Goal: Participate in discussion: Engage in conversation with other users on a specific topic

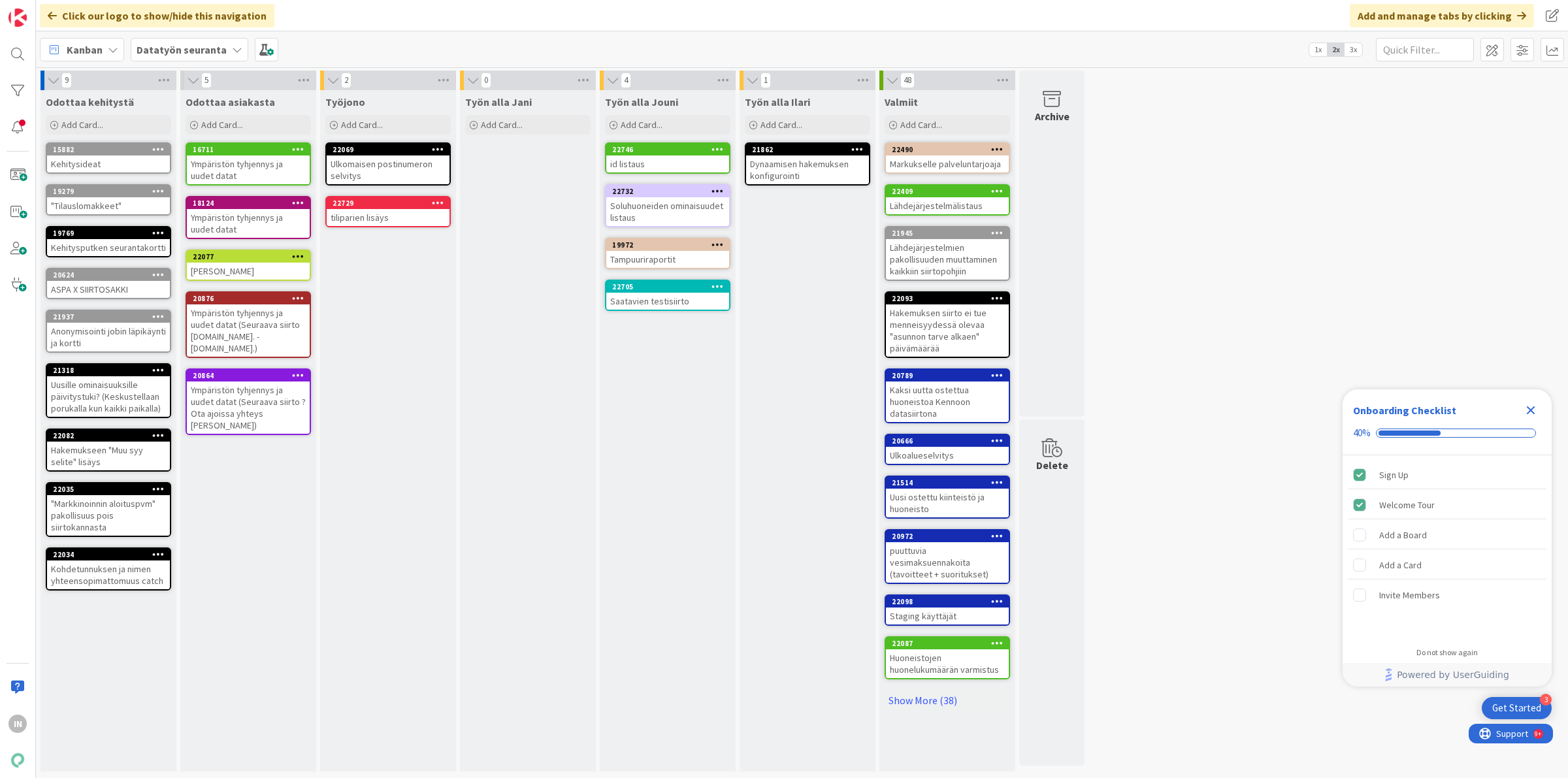
click at [232, 51] on icon at bounding box center [237, 50] width 10 height 10
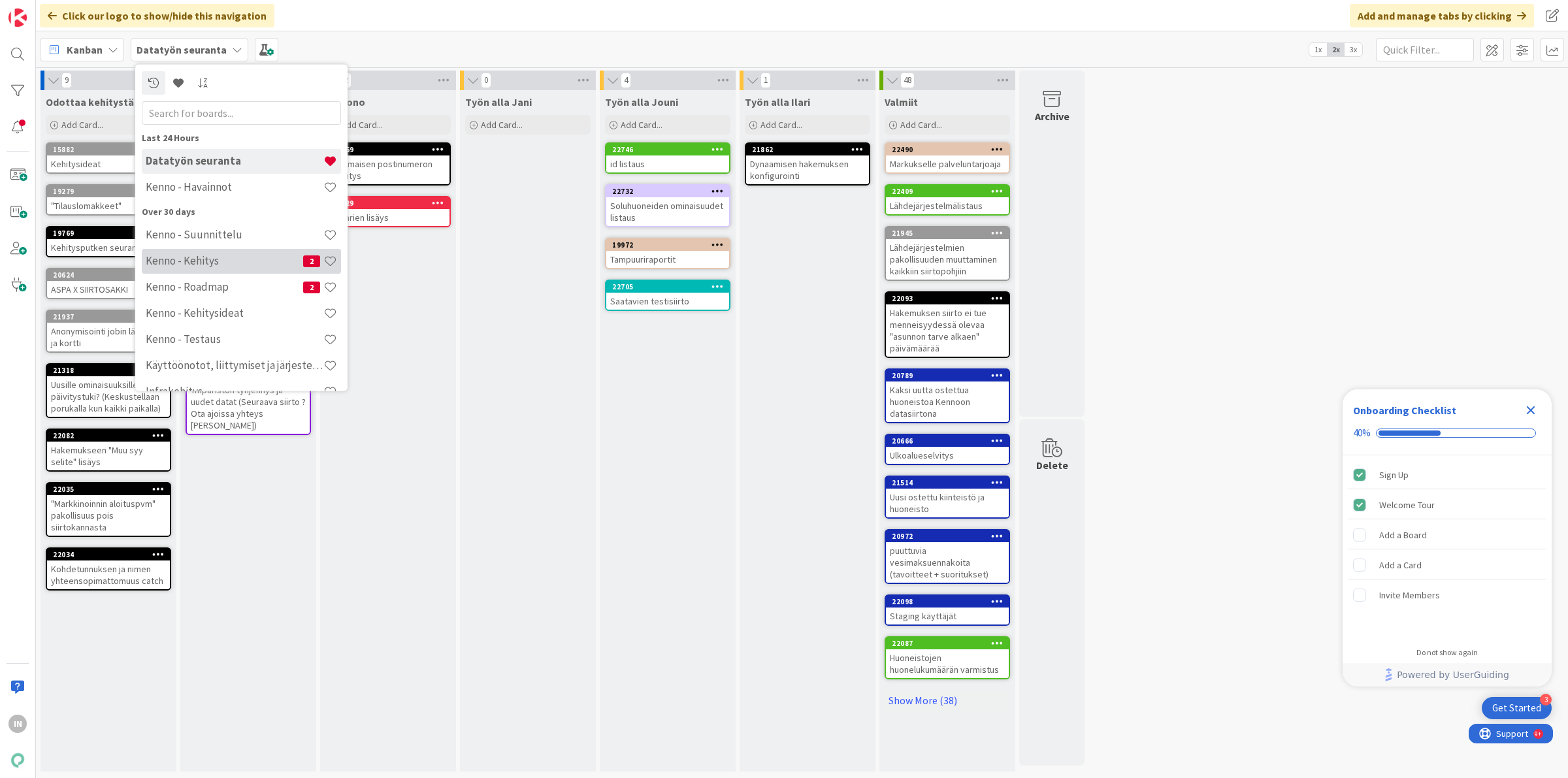
click at [220, 260] on h4 "Kenno - Kehitys" at bounding box center [224, 261] width 157 height 13
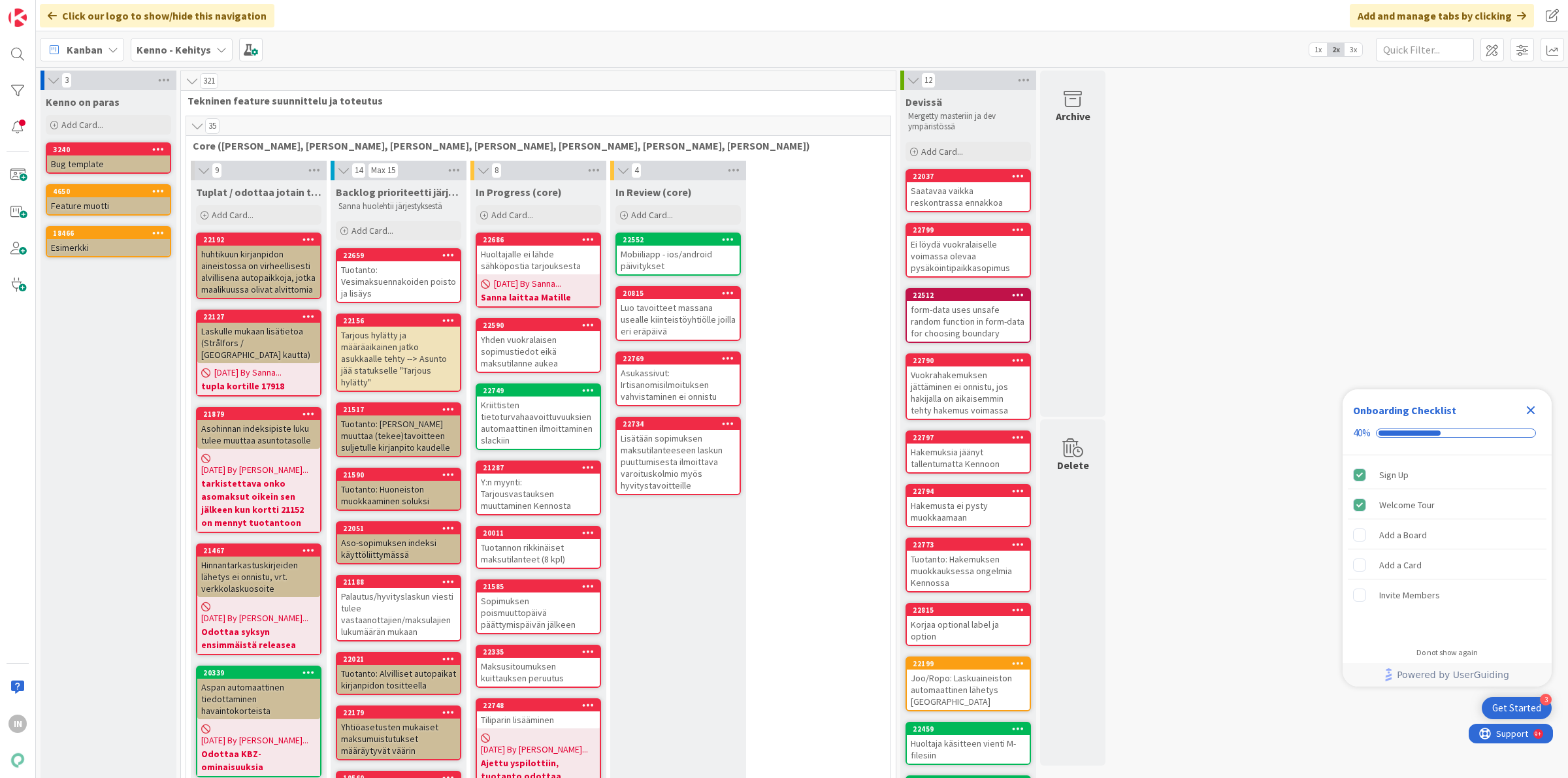
click at [529, 260] on div "Huoltajalle ei lähde sähköpostia tarjouksesta" at bounding box center [538, 260] width 123 height 29
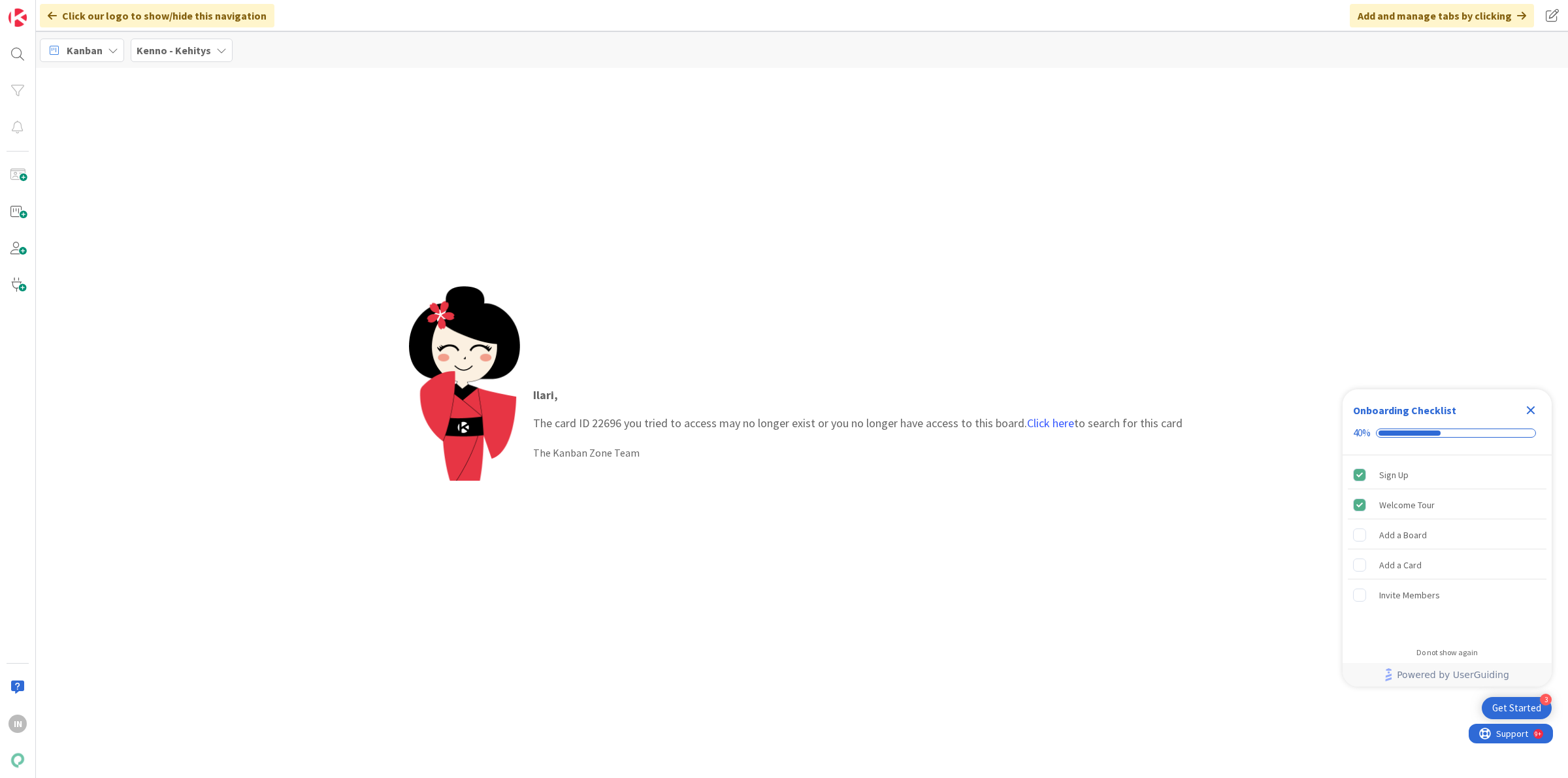
click at [1527, 402] on icon "Close Checklist" at bounding box center [1531, 410] width 16 height 16
click at [1029, 421] on link "Click here" at bounding box center [1051, 423] width 47 height 15
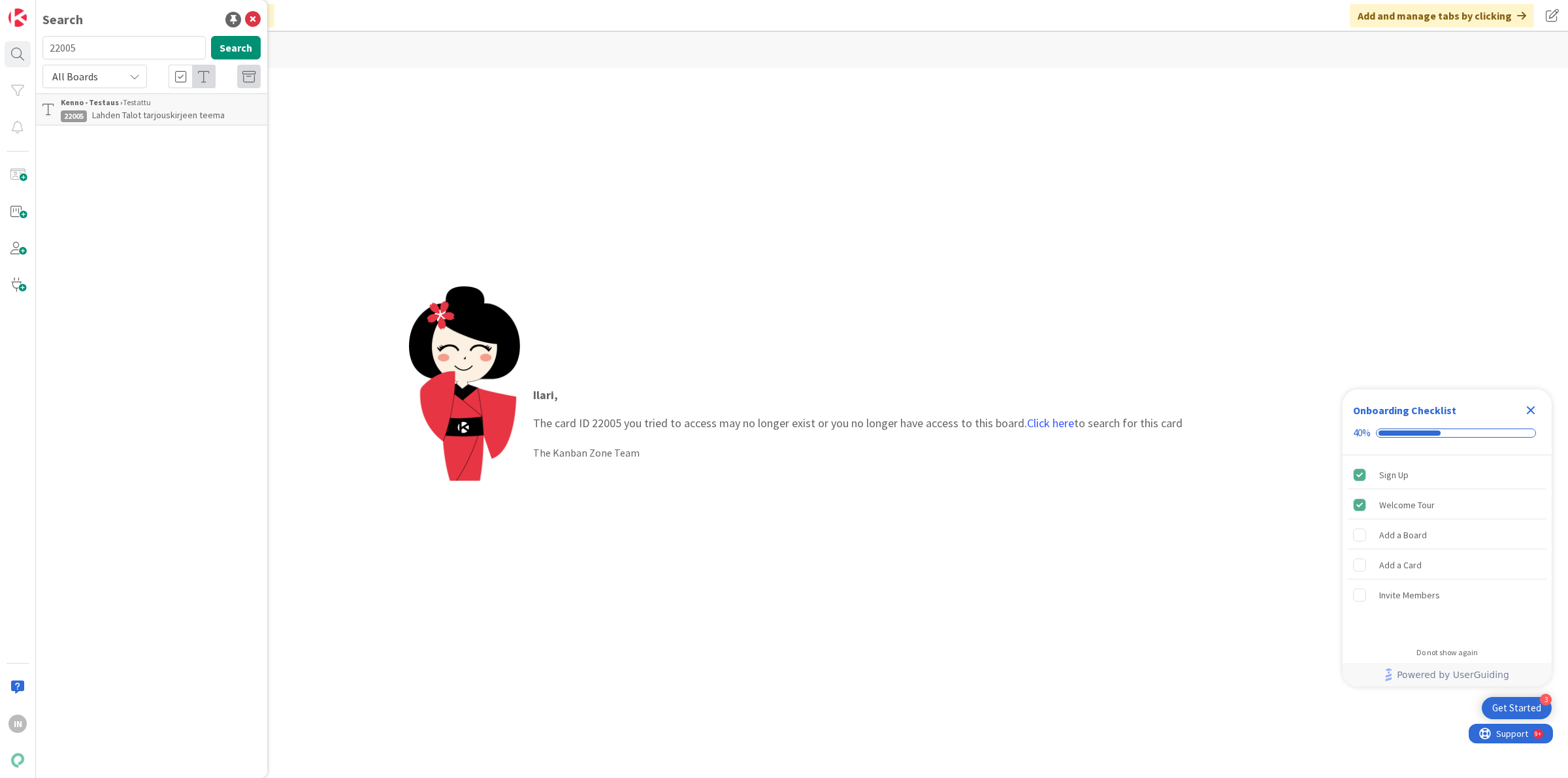
click at [180, 106] on div "Kenno - Testaus › Testattu" at bounding box center [161, 102] width 200 height 12
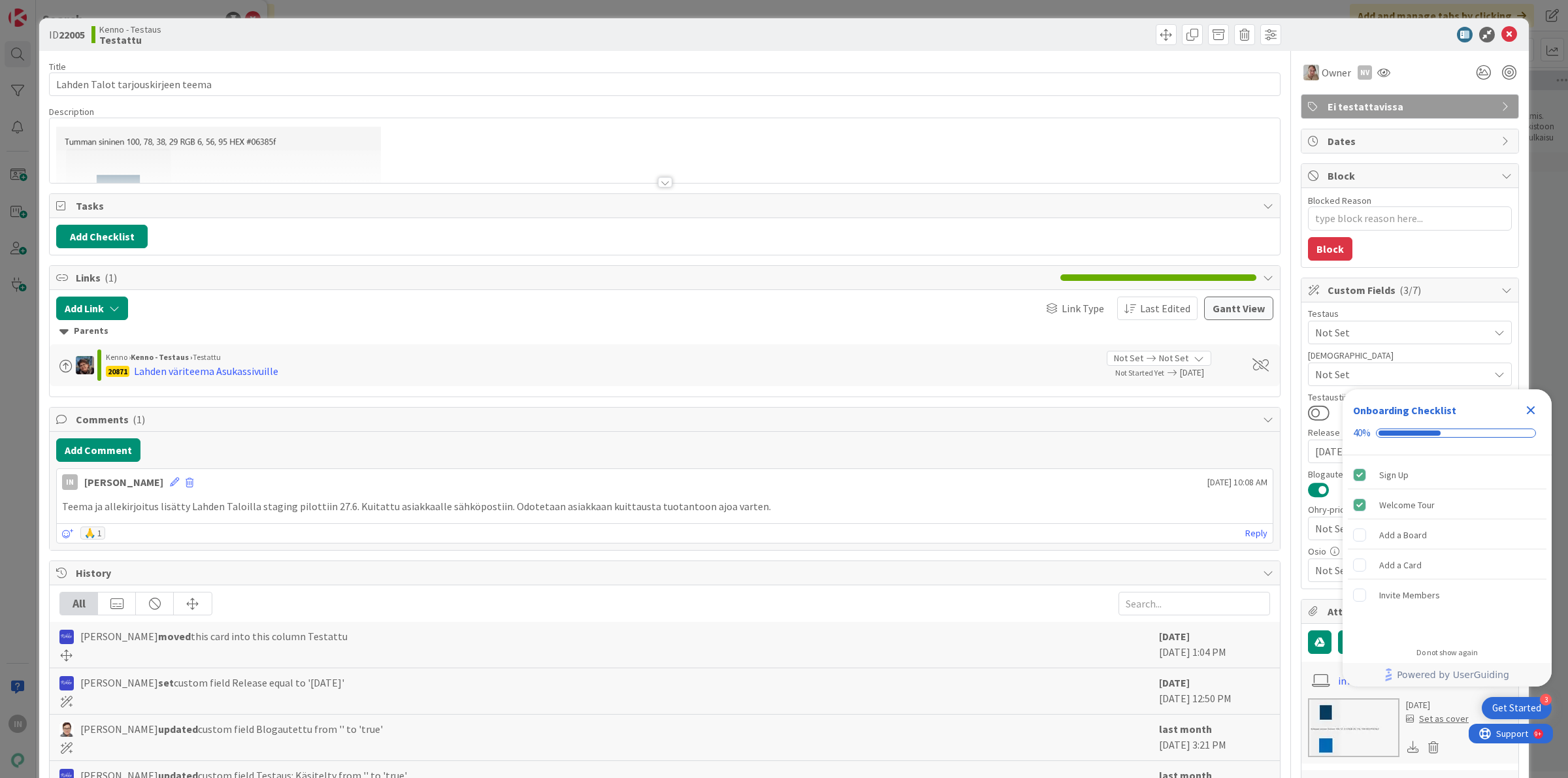
click at [663, 185] on div at bounding box center [665, 182] width 14 height 10
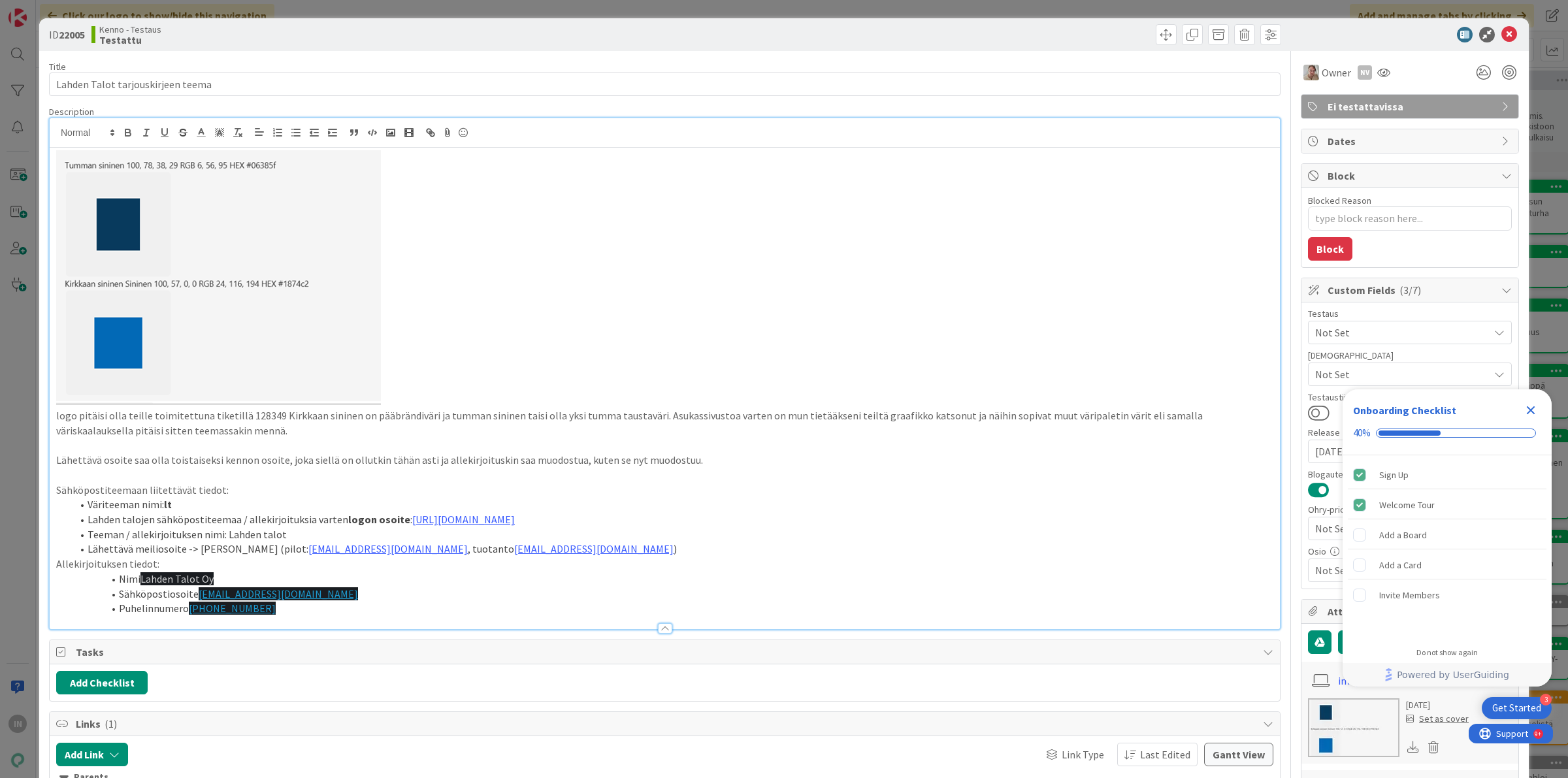
click at [647, 184] on p at bounding box center [665, 279] width 1217 height 258
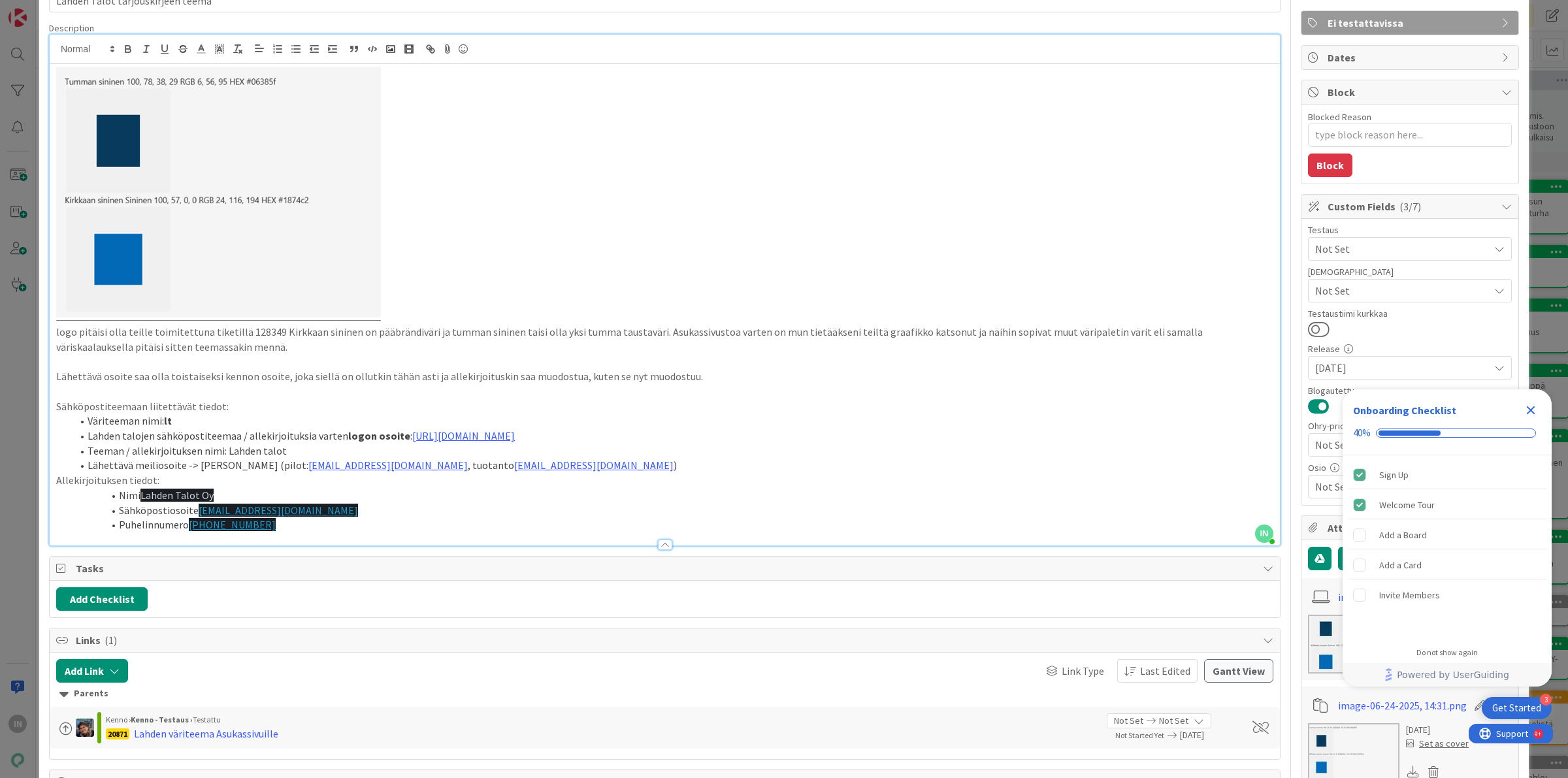
scroll to position [163, 0]
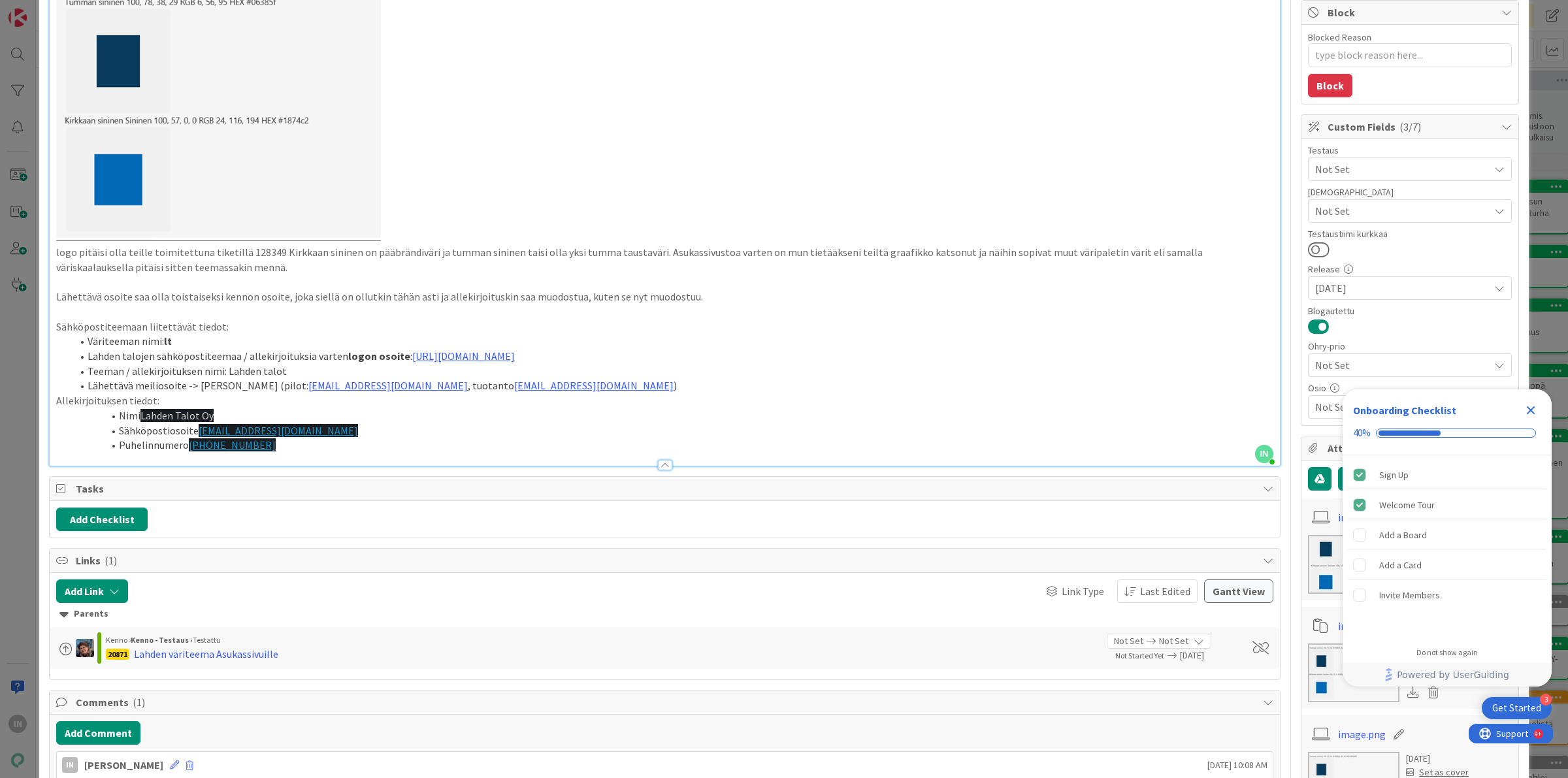
type textarea "x"
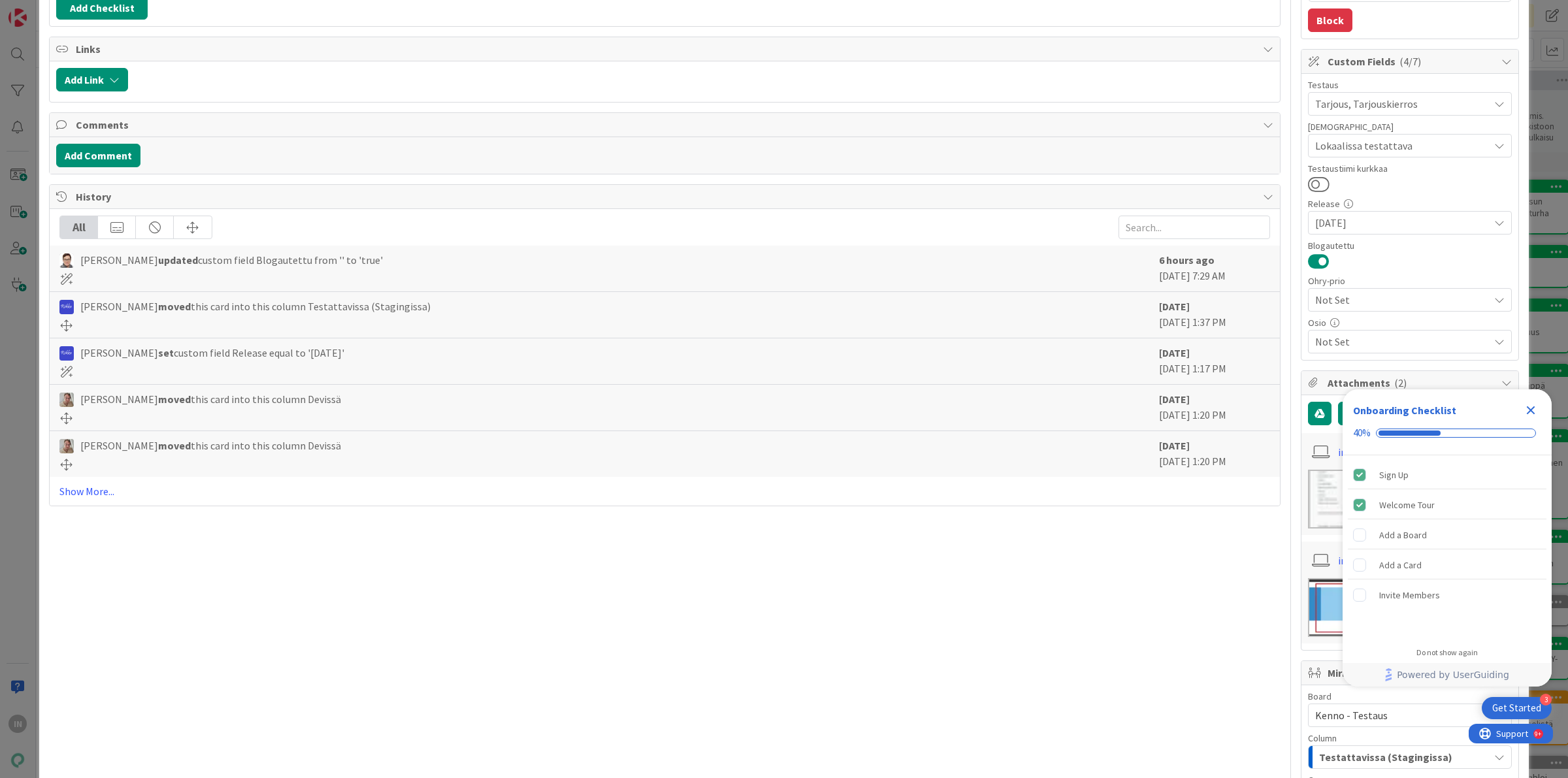
scroll to position [326, 0]
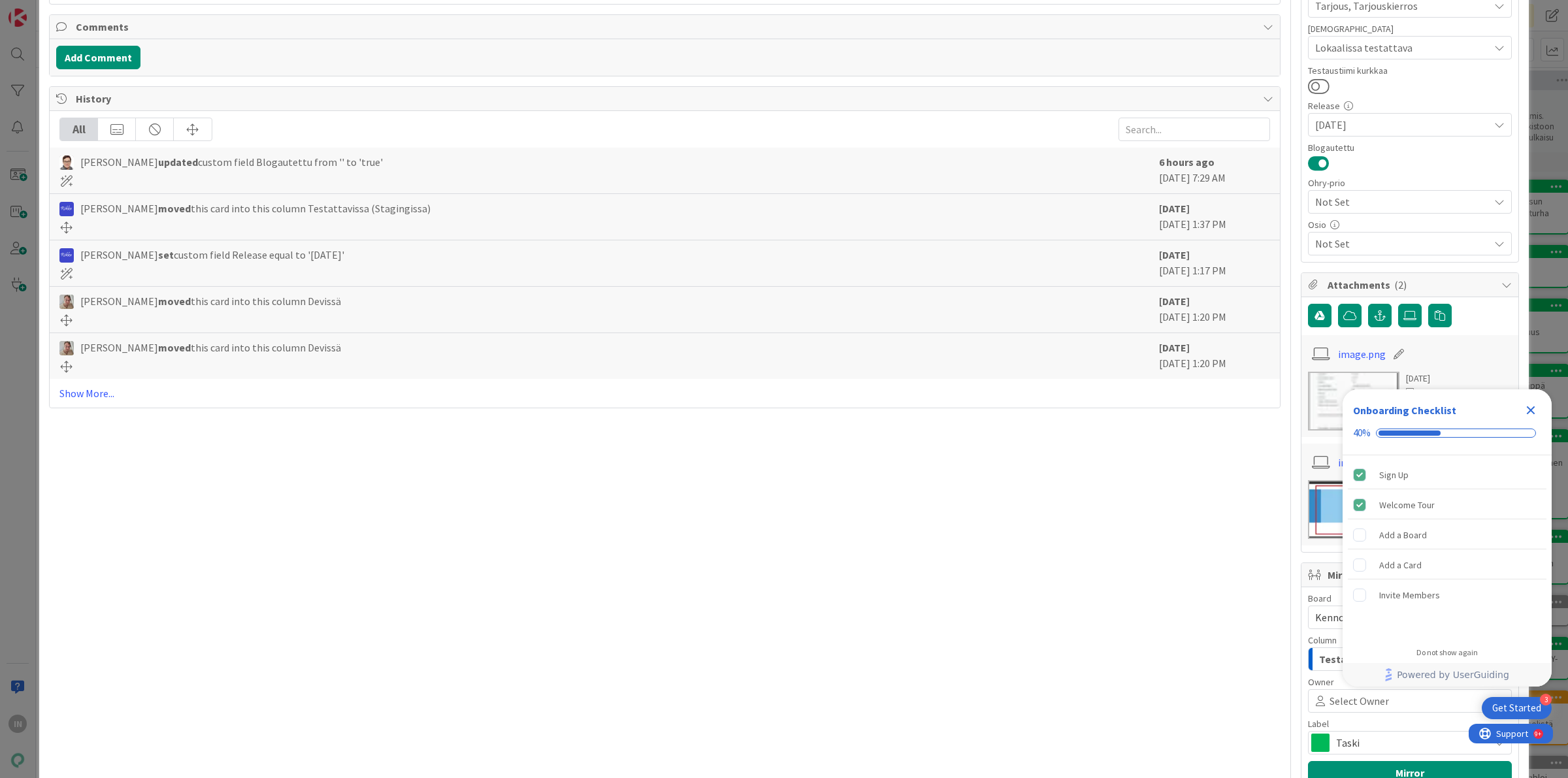
click at [1496, 132] on div "2025-08-20" at bounding box center [1409, 125] width 204 height 24
click at [1494, 124] on icon at bounding box center [1499, 125] width 10 height 10
click at [1532, 408] on icon "Close Checklist" at bounding box center [1531, 410] width 9 height 9
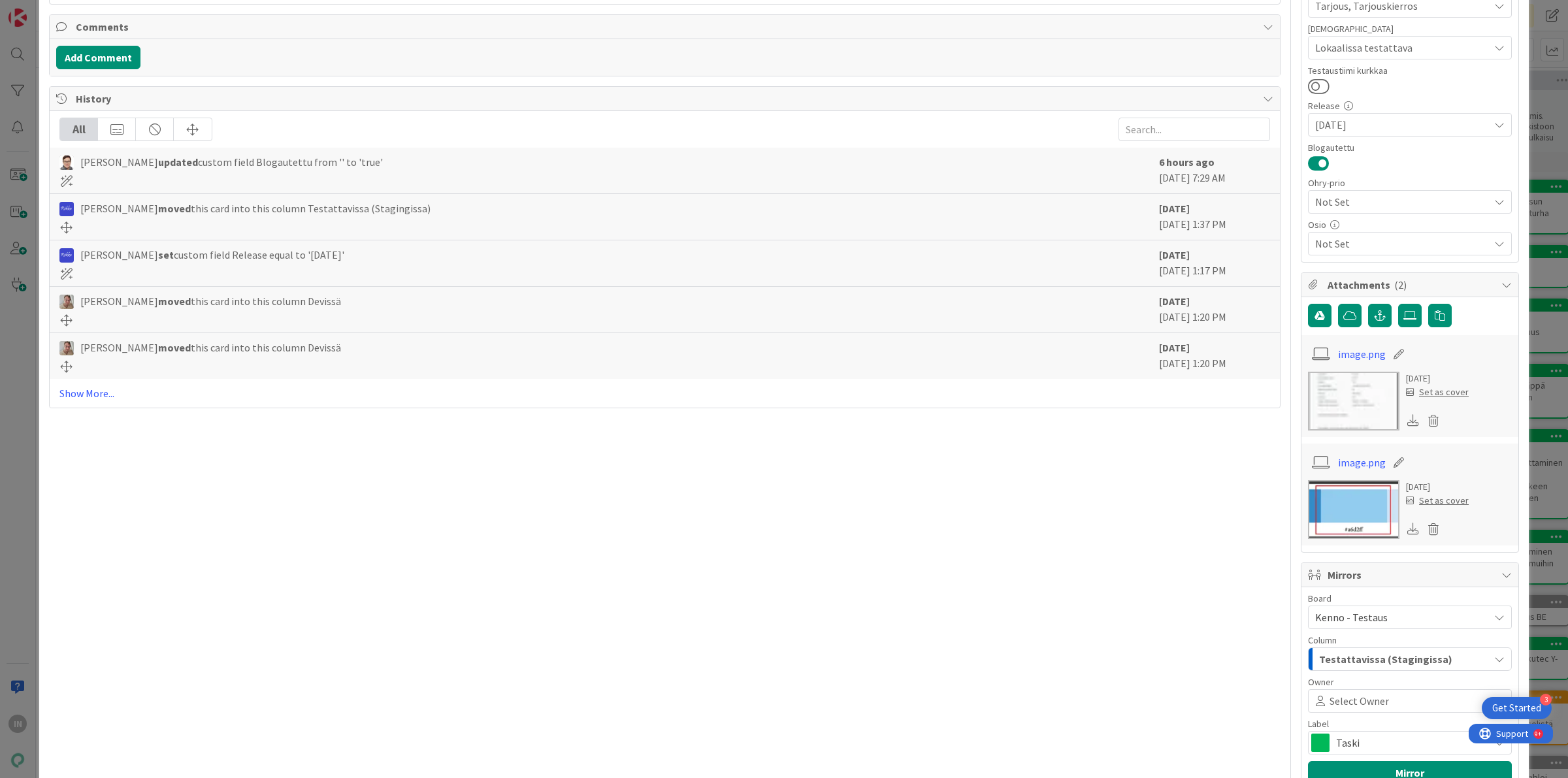
scroll to position [0, 0]
type textarea "x"
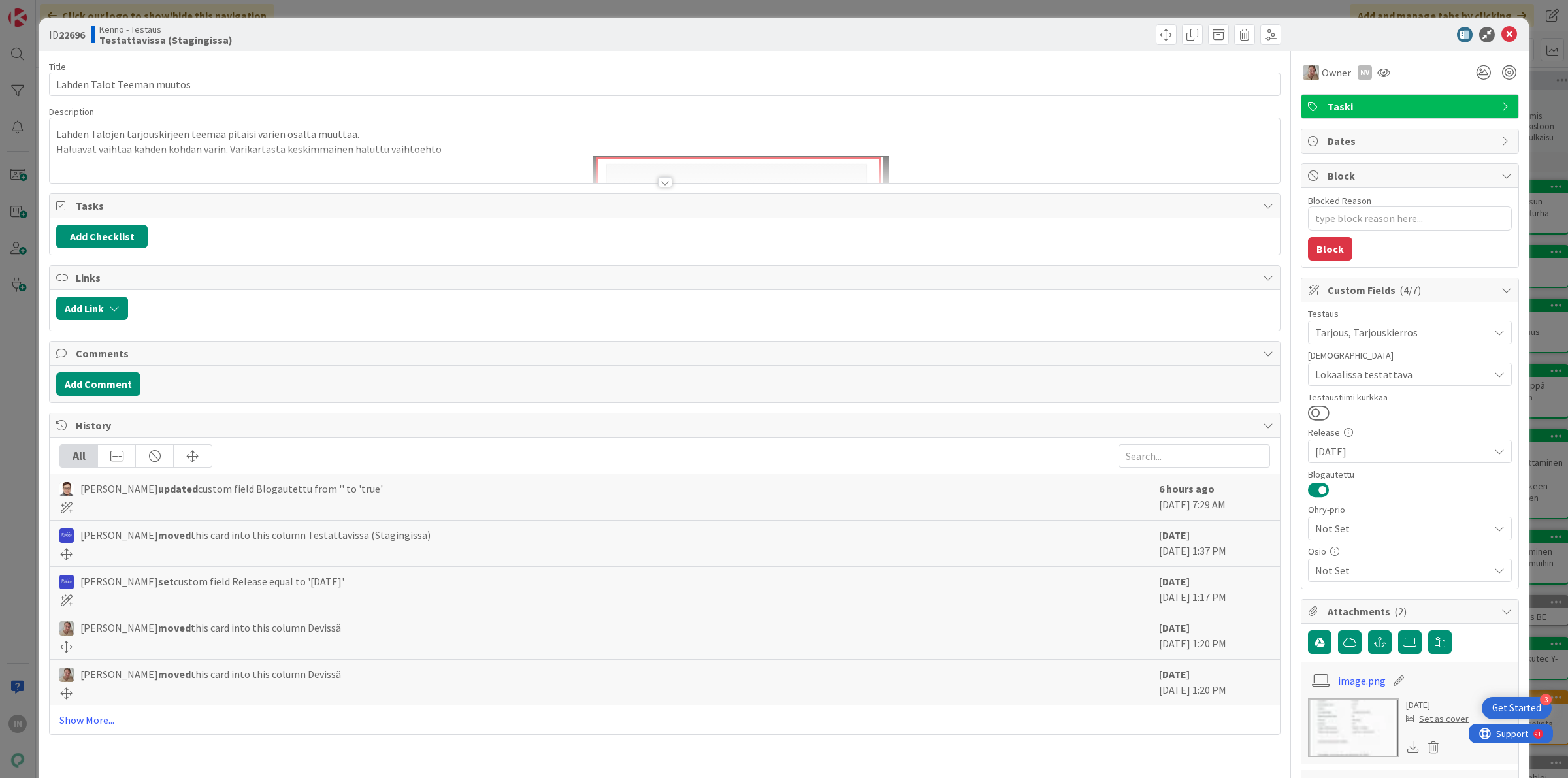
click at [343, 137] on p "Lahden Talojen tarjouskirjeen teemaa pitäisi värien osalta muuttaa." at bounding box center [665, 134] width 1217 height 15
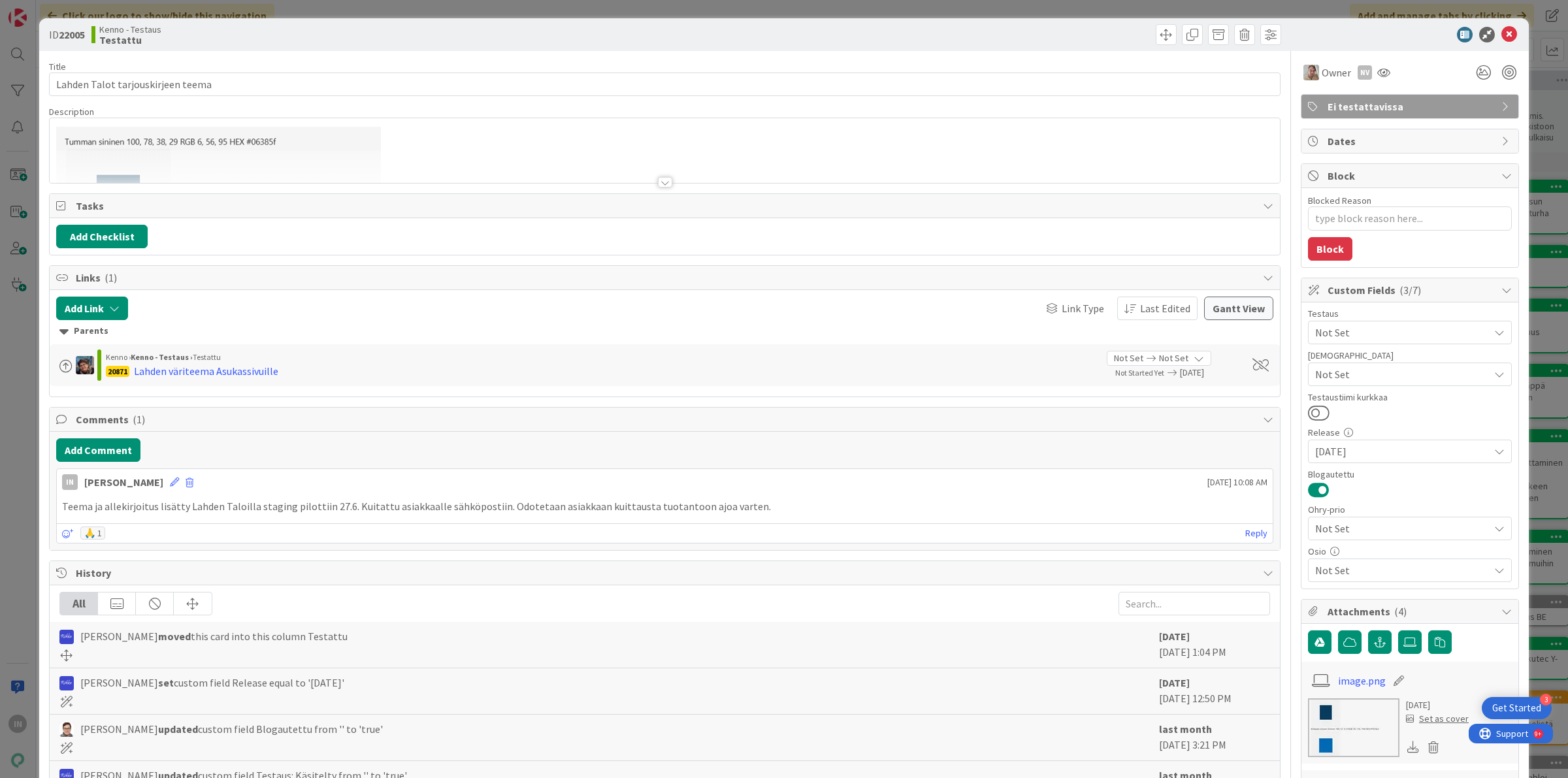
type textarea "x"
